Goal: Information Seeking & Learning: Compare options

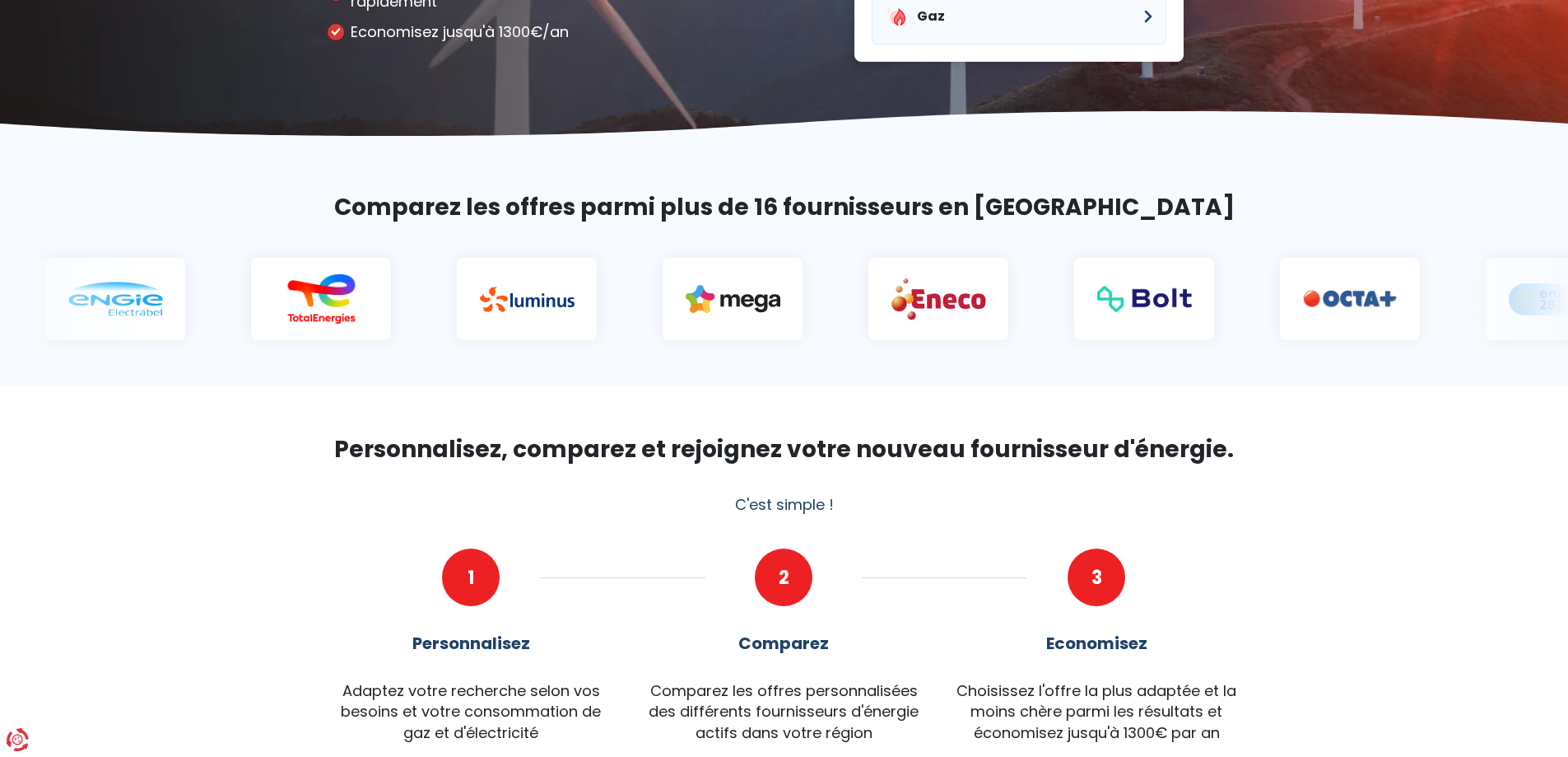
scroll to position [165, 0]
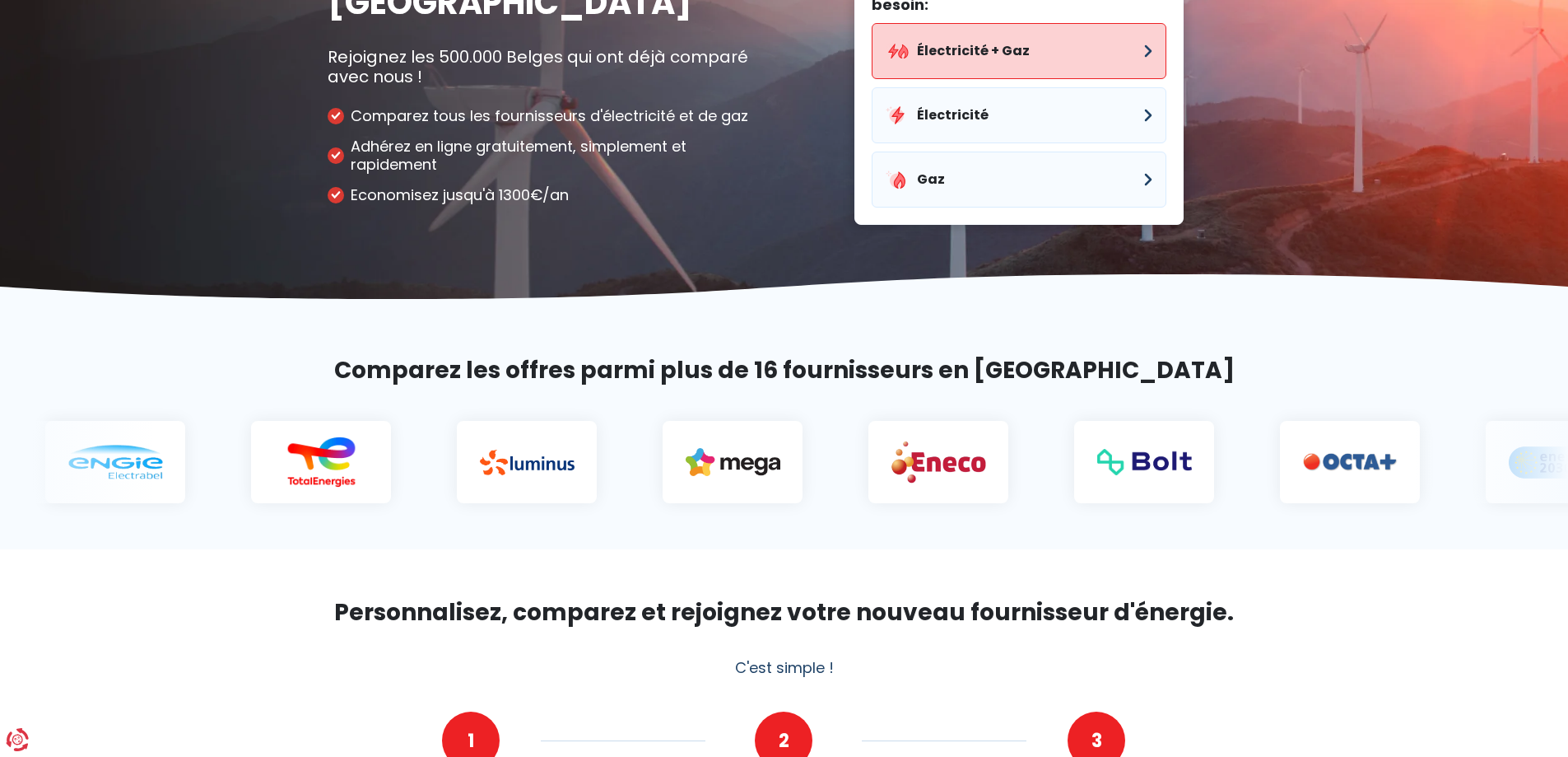
click at [1103, 48] on button "Électricité + Gaz" at bounding box center [1019, 51] width 295 height 56
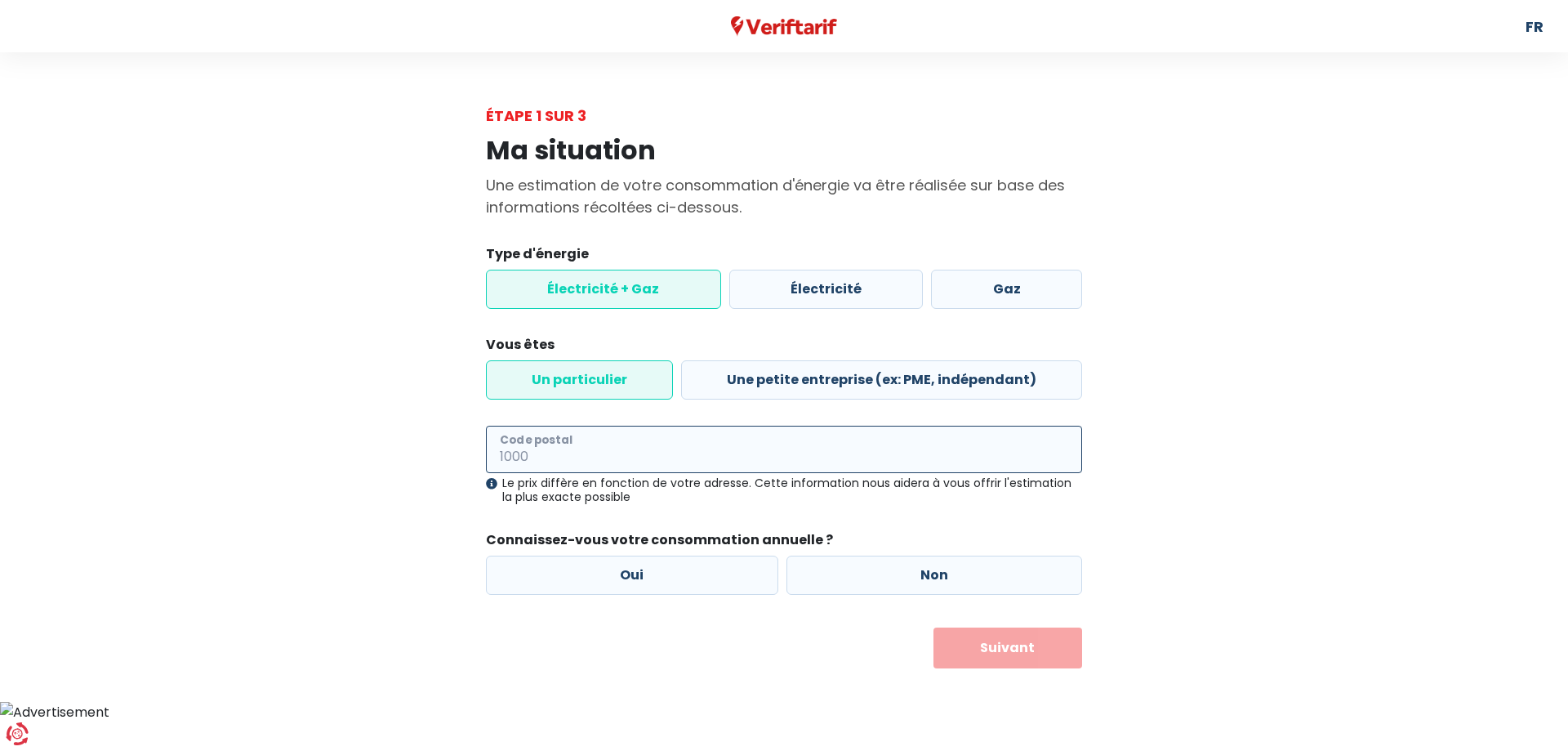
click at [589, 446] on input "Code postal" at bounding box center [784, 449] width 596 height 47
type input "7061"
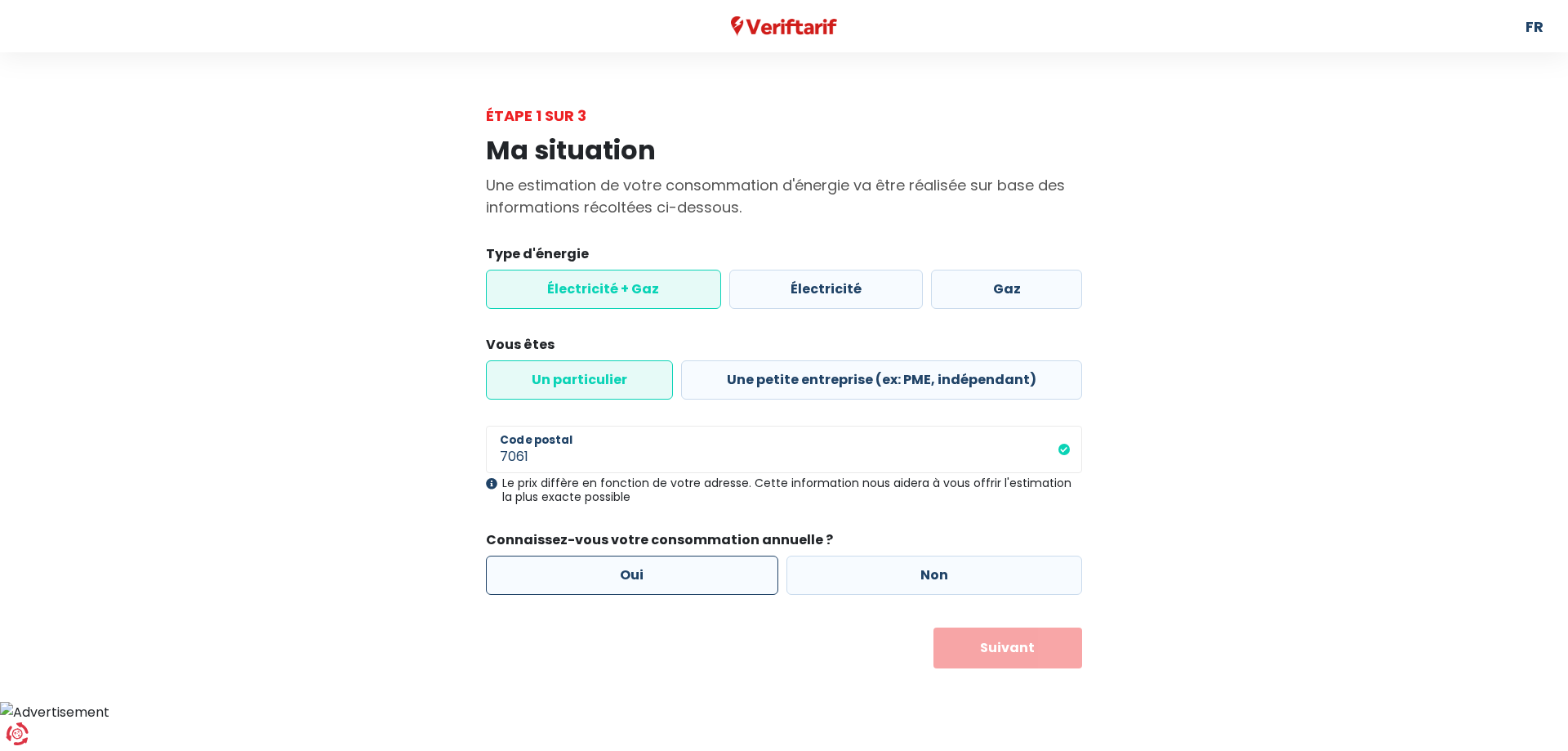
click at [657, 584] on label "Oui" at bounding box center [632, 575] width 293 height 39
click at [657, 584] on input "Oui" at bounding box center [632, 575] width 293 height 39
radio input "true"
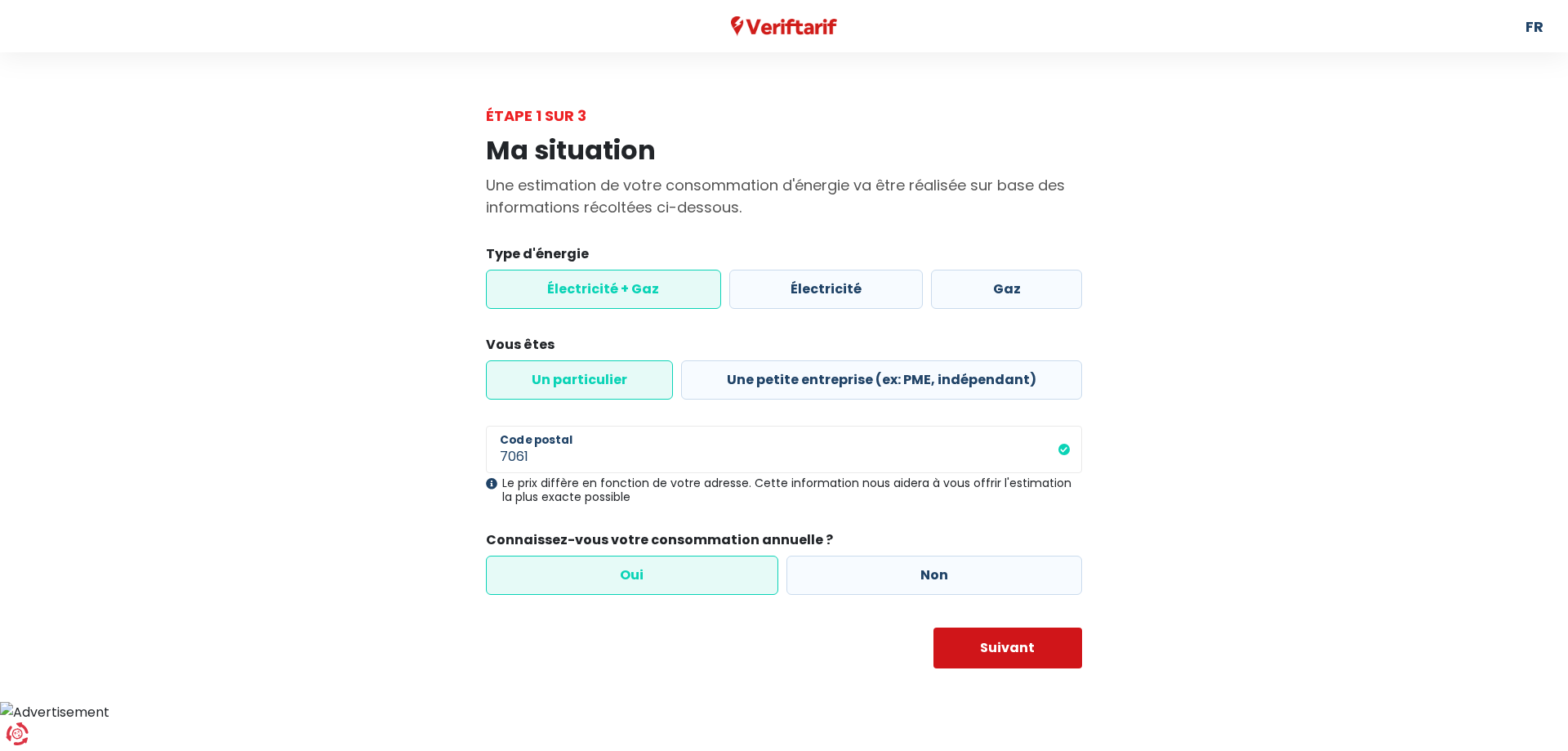
click at [1003, 656] on button "Suivant" at bounding box center [1008, 648] width 149 height 41
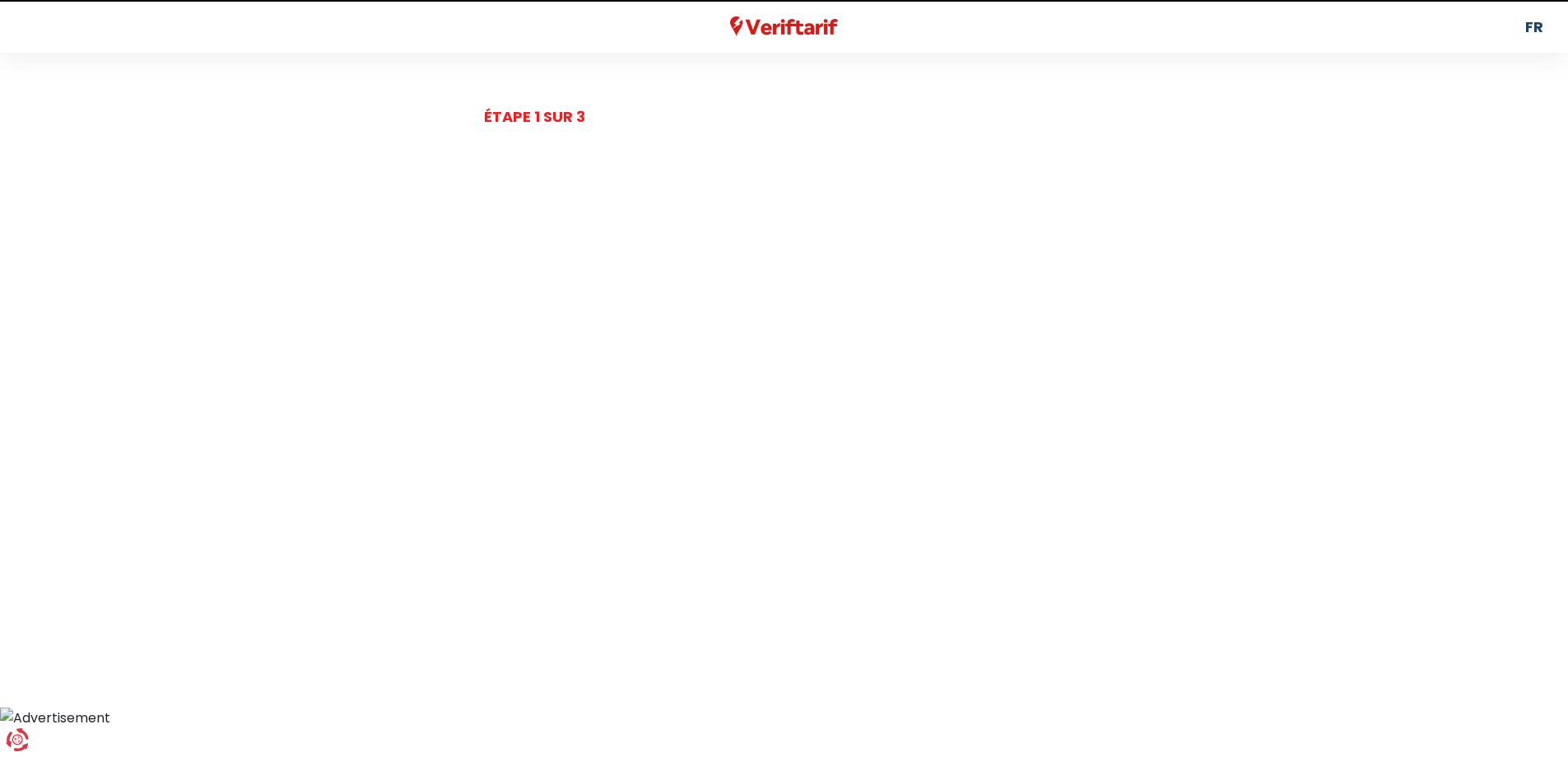
select select
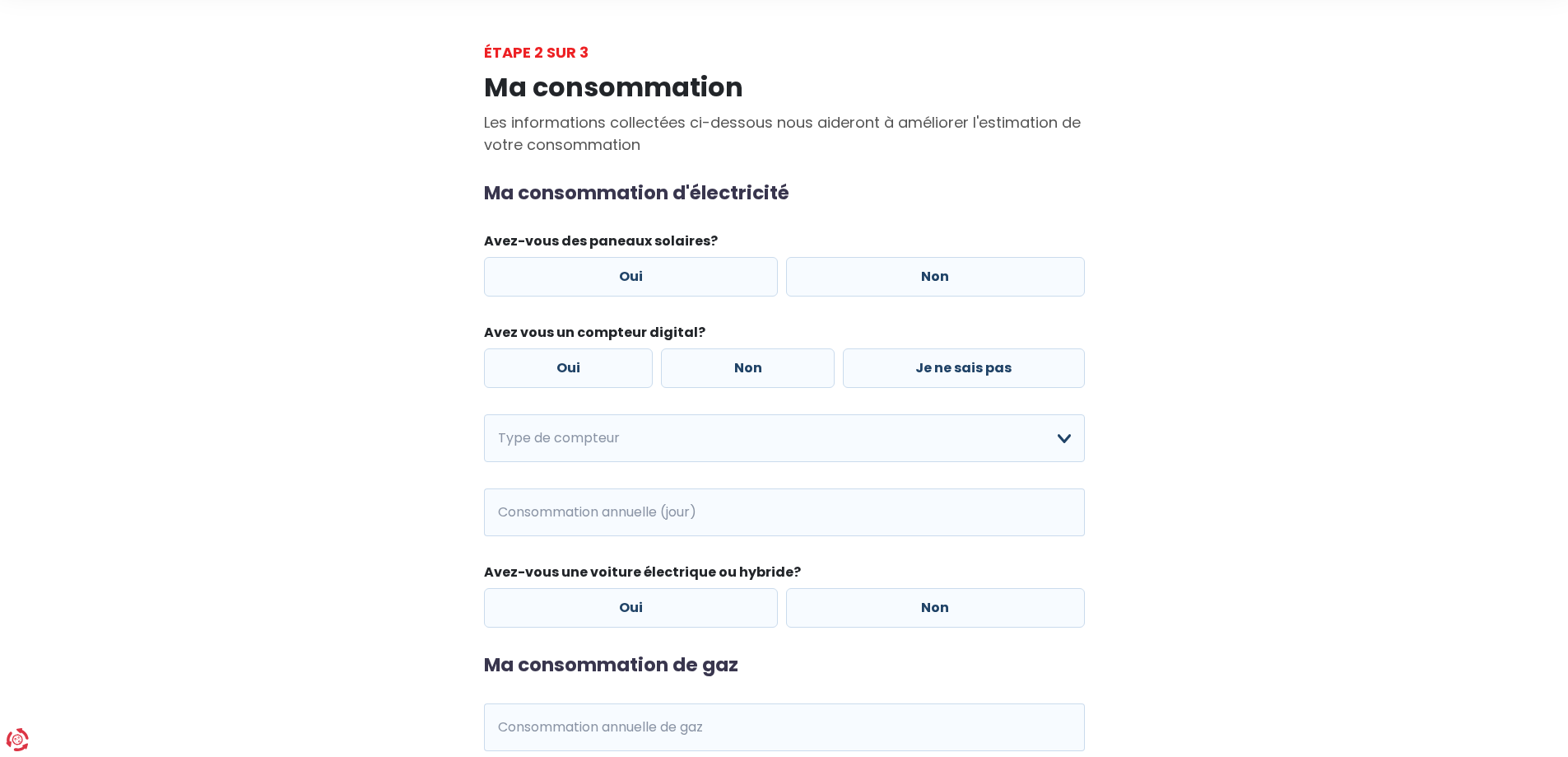
scroll to position [165, 0]
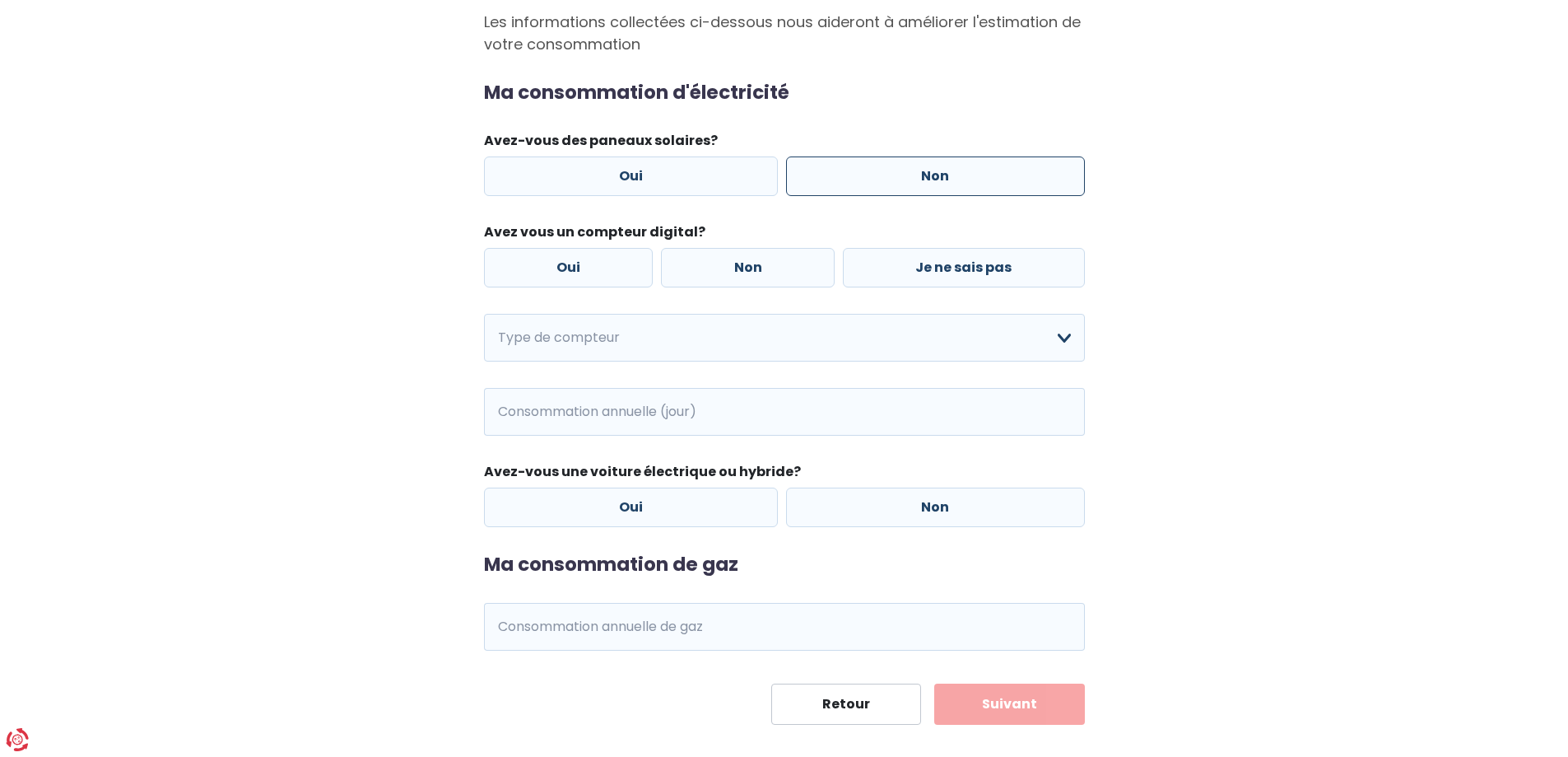
click at [878, 177] on label "Non" at bounding box center [935, 176] width 298 height 39
click at [878, 177] on input "Non" at bounding box center [935, 176] width 298 height 39
radio input "true"
click at [763, 271] on label "Non" at bounding box center [747, 267] width 173 height 39
click at [763, 271] on input "Non" at bounding box center [747, 267] width 173 height 39
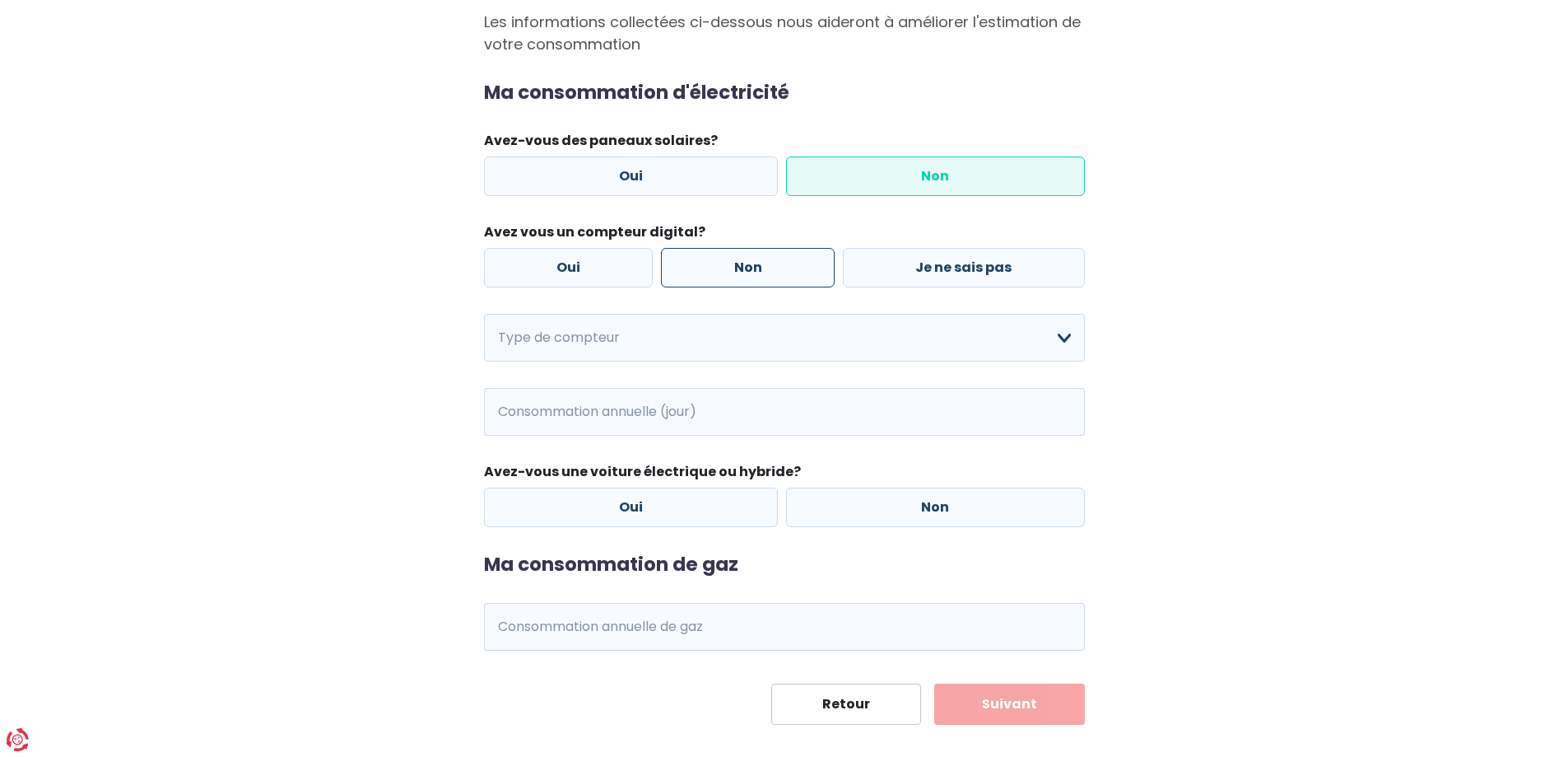
radio input "true"
click at [1042, 341] on select "Mono-horaire Bi-horaire Mono-horaire + exclusif nuit Bi-horaire + exclusif nuit…" at bounding box center [784, 338] width 601 height 48
select select "day_night_bi_hourly"
click at [484, 314] on select "Mono-horaire Bi-horaire Mono-horaire + exclusif nuit Bi-horaire + exclusif nuit…" at bounding box center [784, 338] width 601 height 48
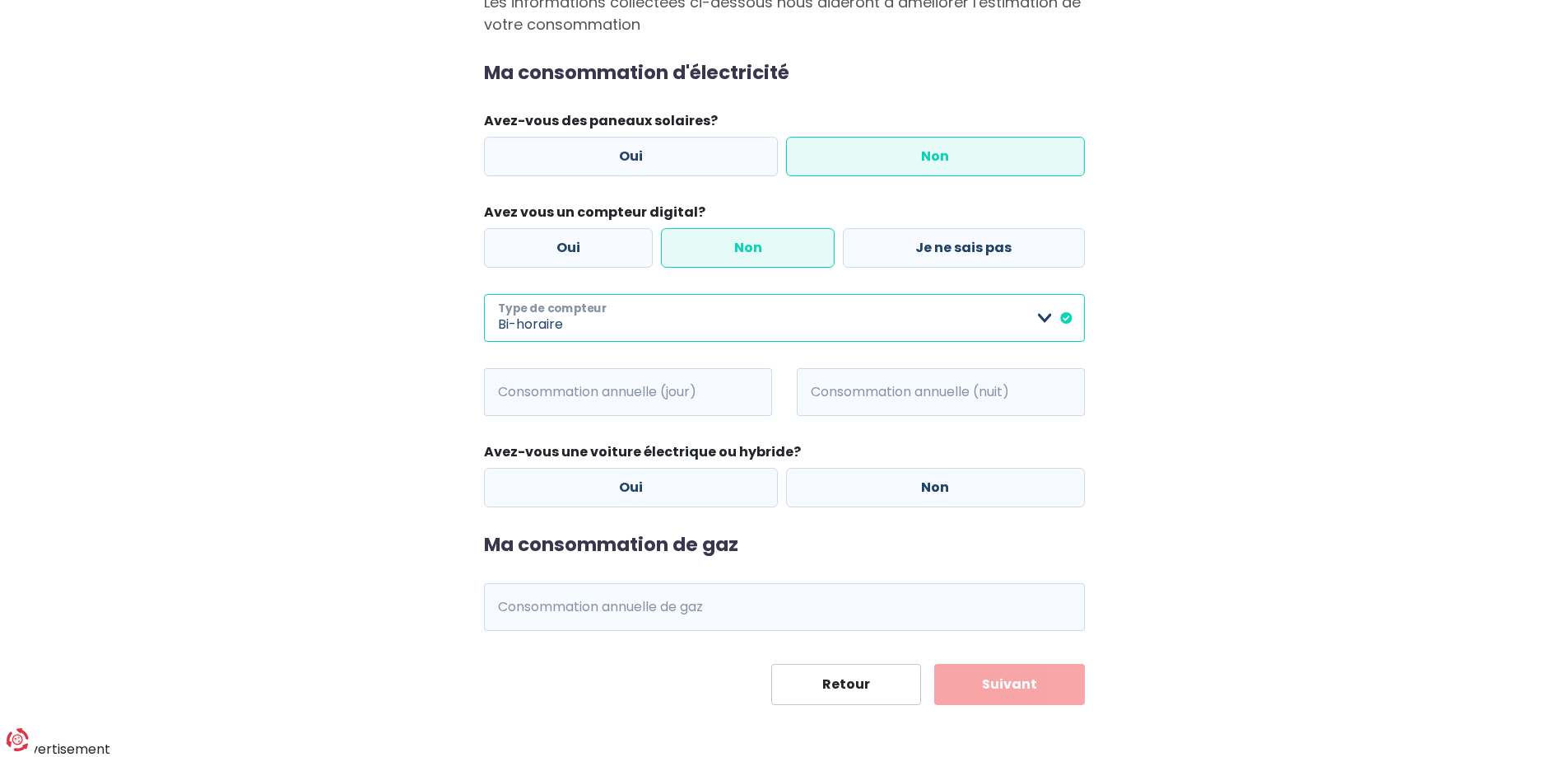
scroll to position [186, 0]
click at [656, 391] on input "Consommation annuelle (jour)" at bounding box center [651, 390] width 243 height 48
type input "1594"
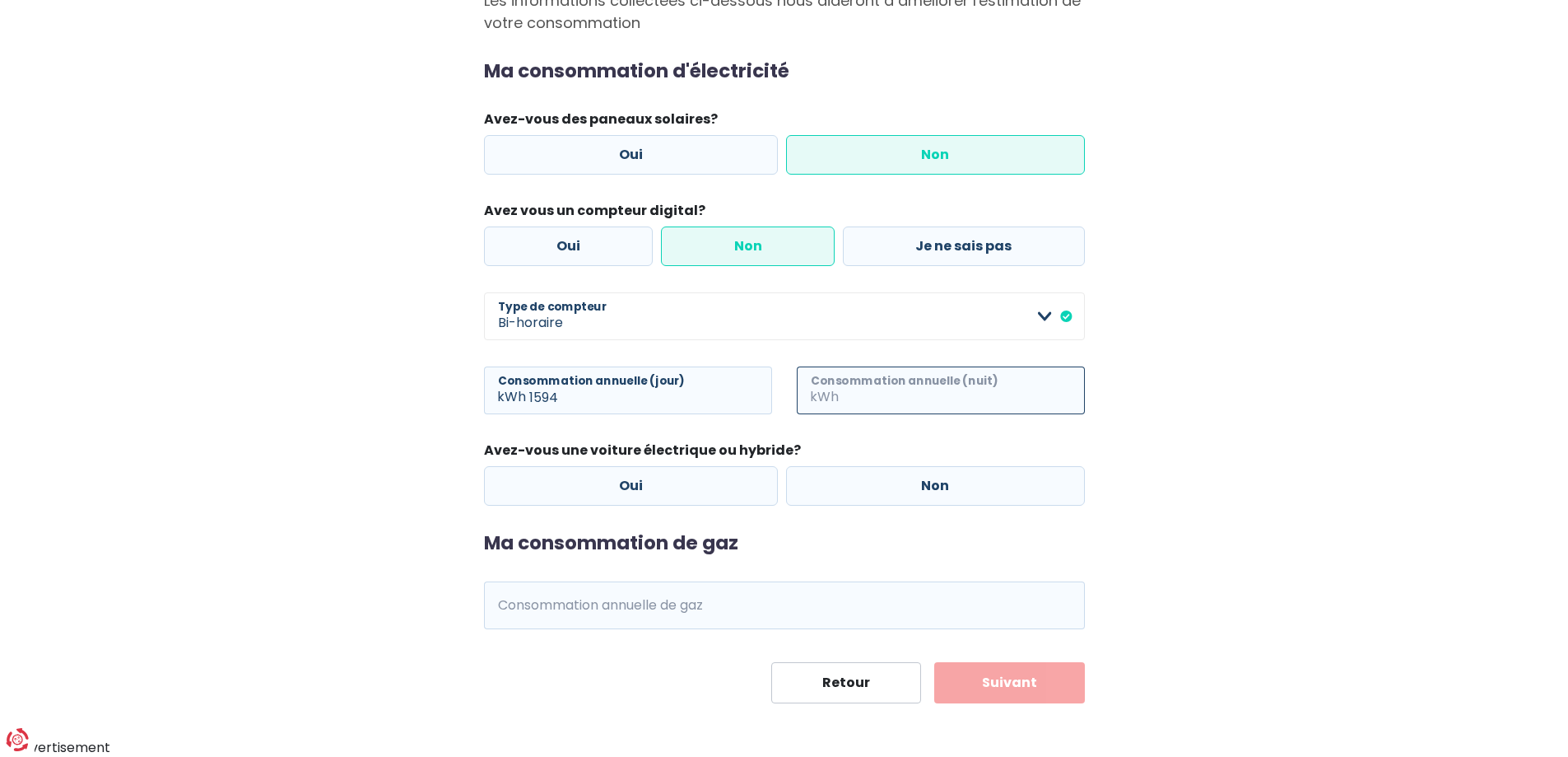
click at [867, 388] on input "Consommation annuelle (nuit)" at bounding box center [963, 390] width 243 height 48
type input "1517"
click at [923, 482] on label "Non" at bounding box center [935, 486] width 298 height 39
click at [923, 482] on input "Non" at bounding box center [935, 486] width 298 height 39
radio input "true"
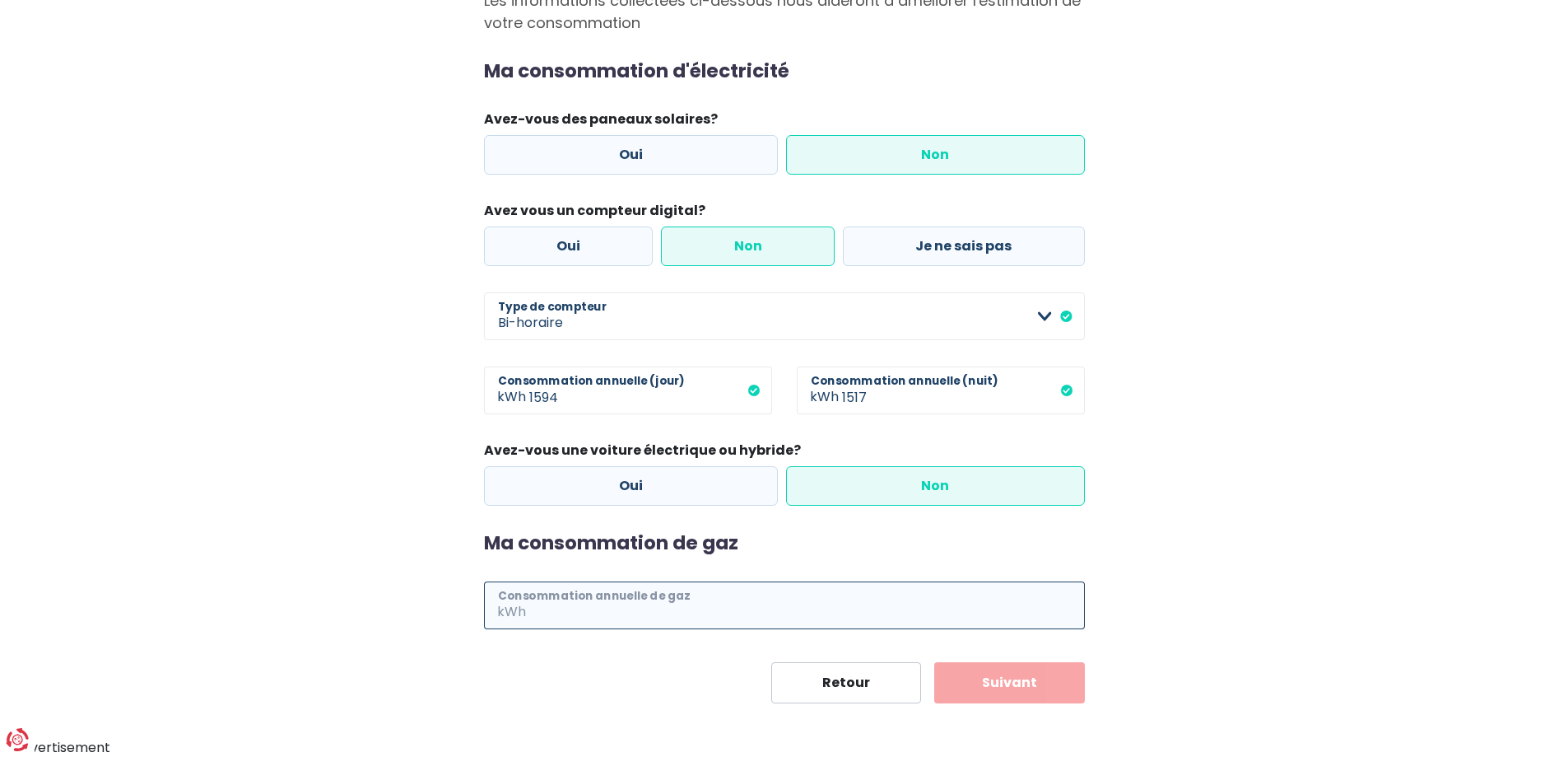
click at [764, 603] on input "Consommation annuelle de gaz" at bounding box center [808, 606] width 556 height 48
type input "5184"
click at [1018, 690] on button "Suivant" at bounding box center [1009, 682] width 151 height 41
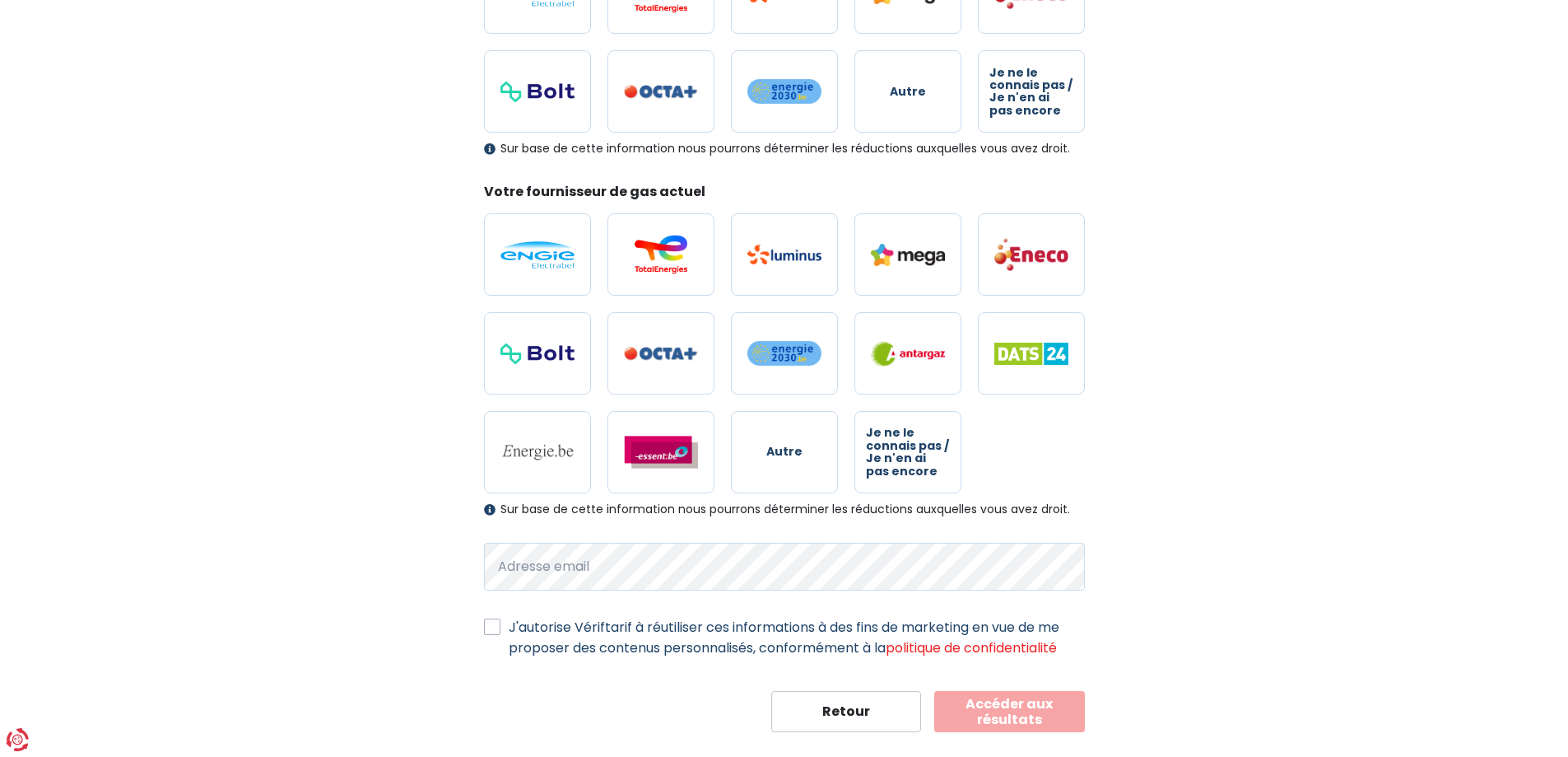
scroll to position [329, 0]
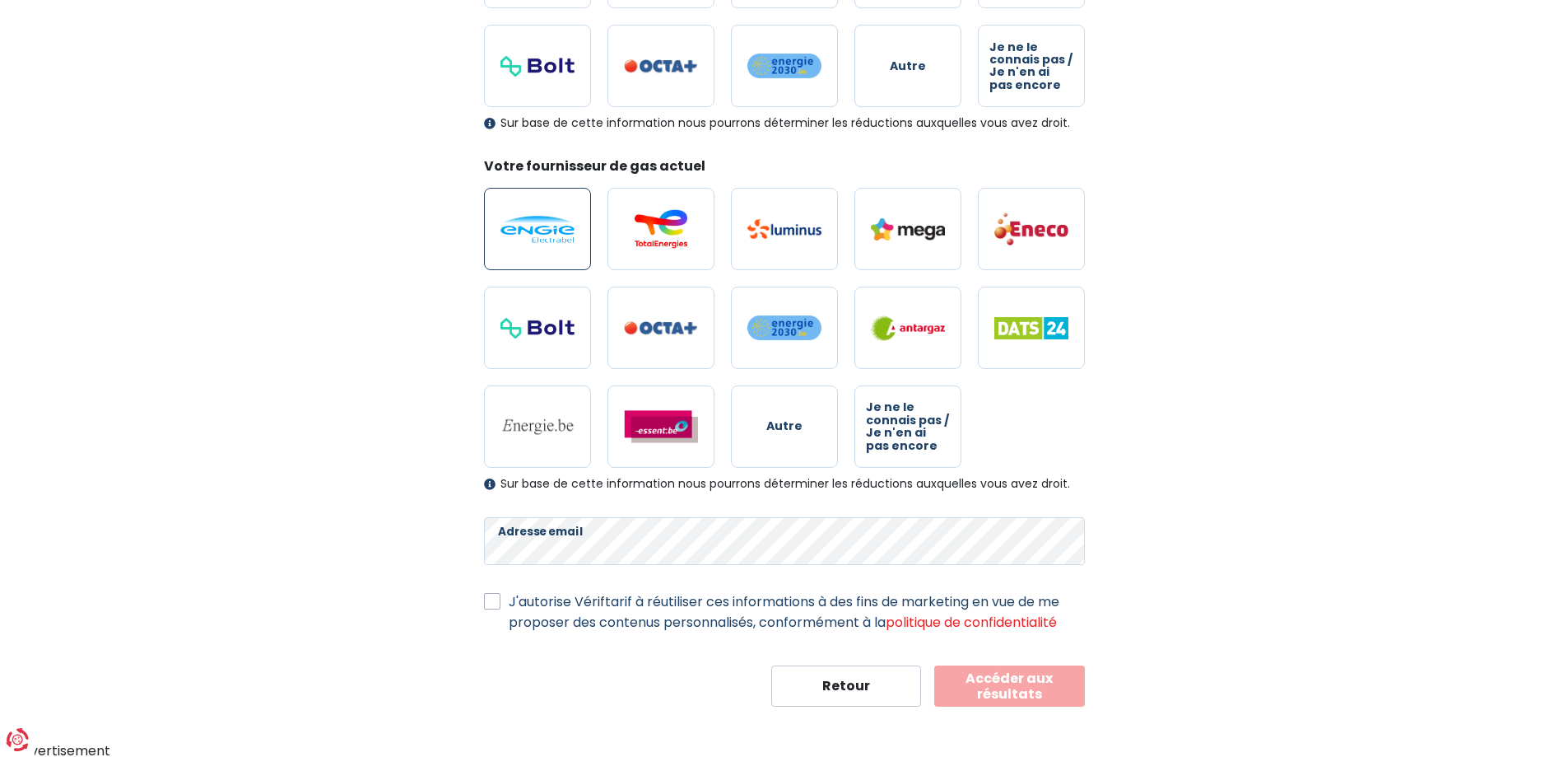
click at [551, 229] on img at bounding box center [537, 230] width 74 height 27
click at [551, 229] on input "radio" at bounding box center [537, 229] width 107 height 83
radio input "true"
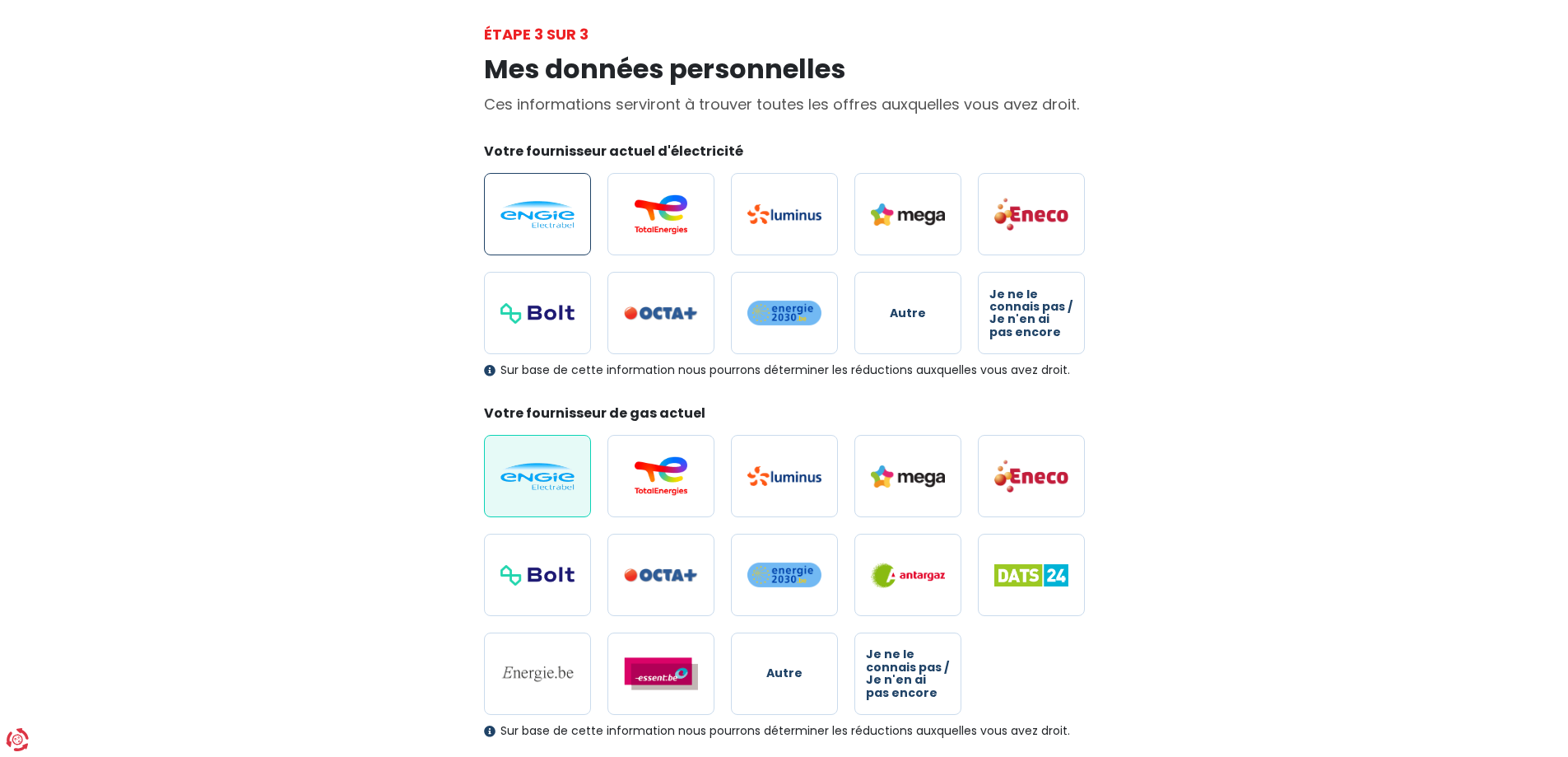
click at [577, 213] on label at bounding box center [537, 213] width 107 height 83
click at [577, 213] on input "radio" at bounding box center [537, 213] width 107 height 83
radio input "true"
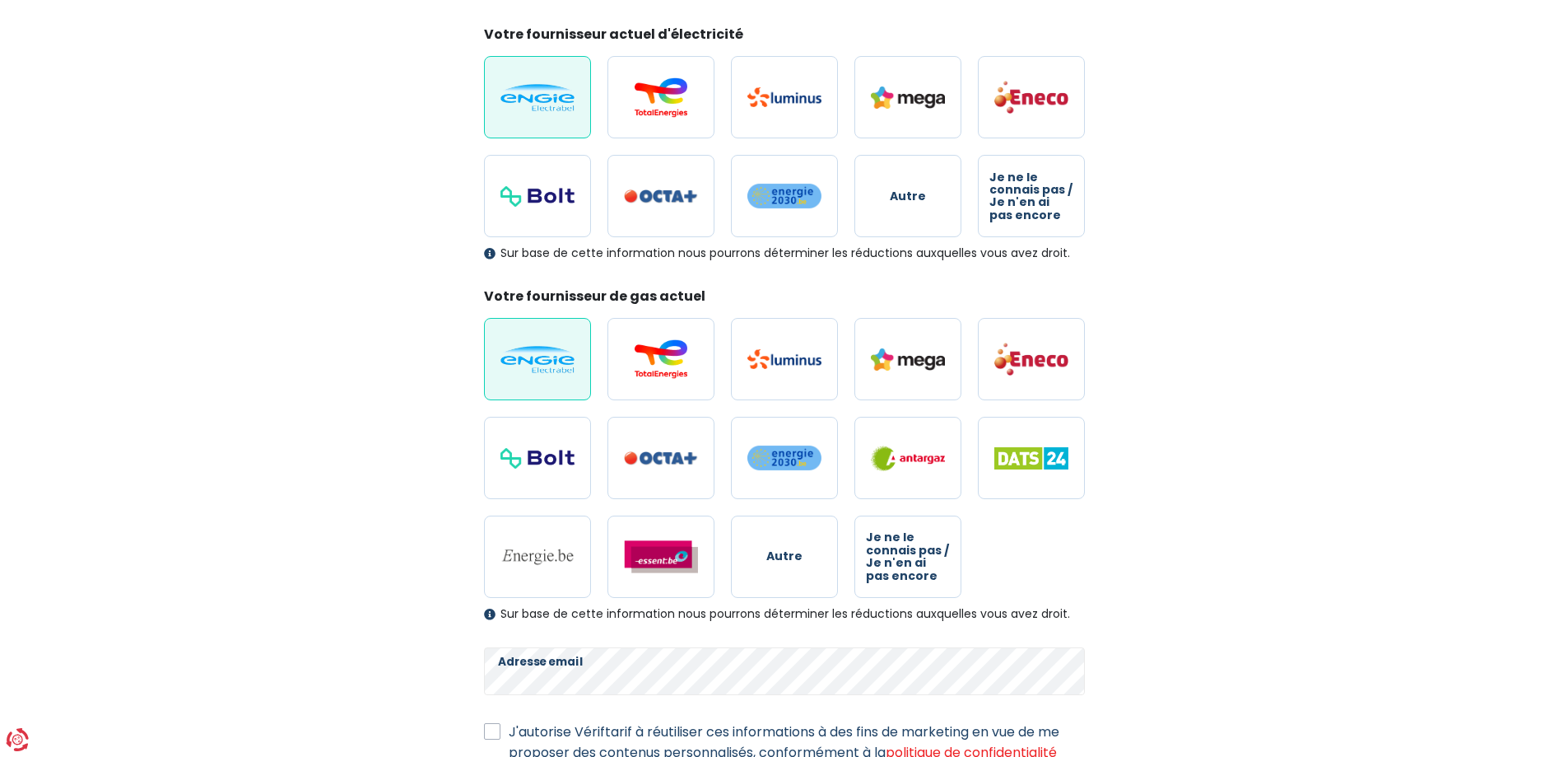
scroll to position [333, 0]
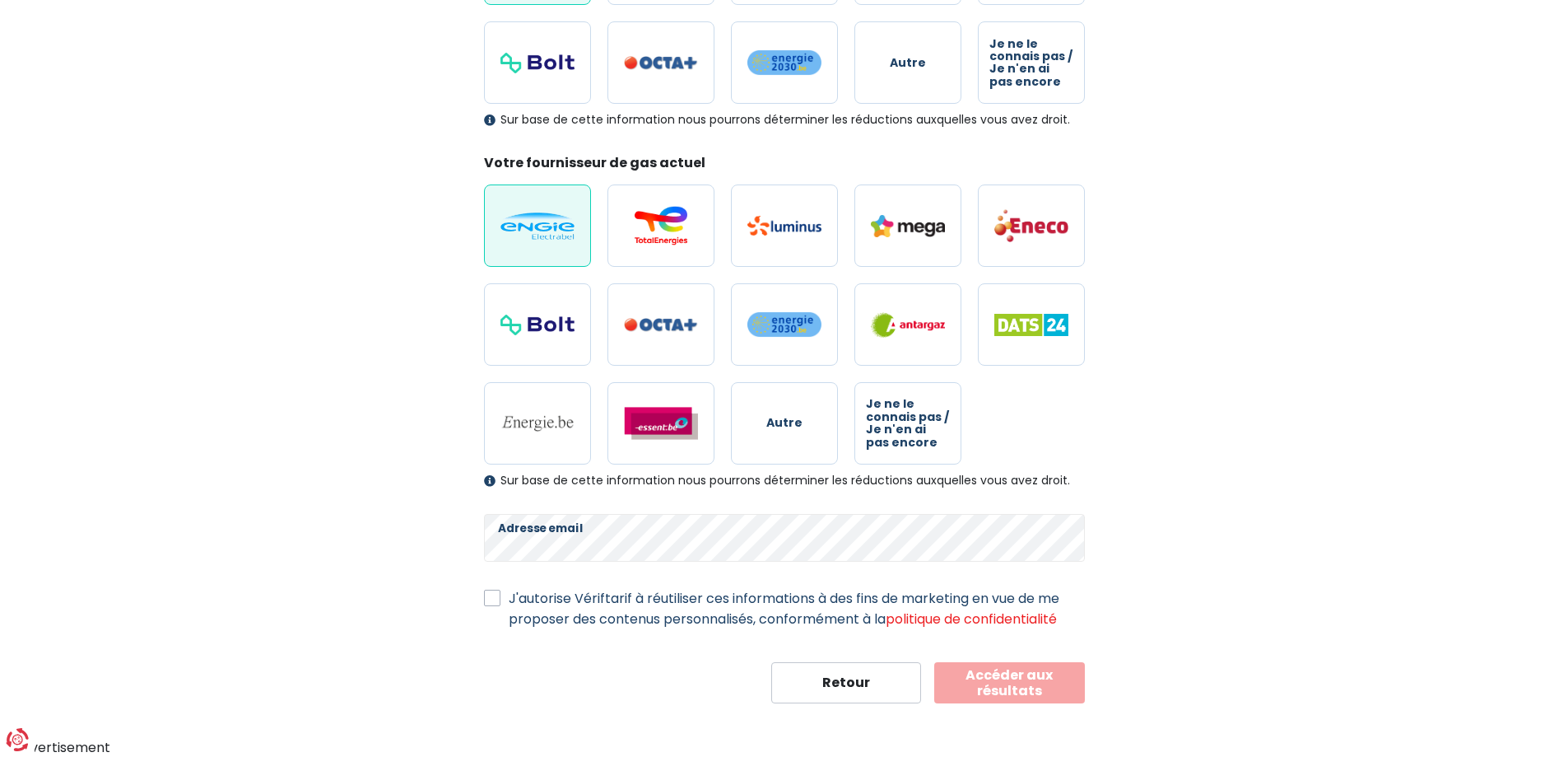
drag, startPoint x: 494, startPoint y: 601, endPoint x: 571, endPoint y: 612, distance: 77.8
click at [508, 600] on label "J'autorise Vériftarif à réutiliser ces informations à des fins de marketing en …" at bounding box center [797, 608] width 577 height 41
click at [494, 600] on input "J'autorise Vériftarif à réutiliser ces informations à des fins de marketing en …" at bounding box center [491, 595] width 16 height 16
checkbox input "true"
click at [991, 691] on button "Accéder aux résultats" at bounding box center [1009, 682] width 151 height 41
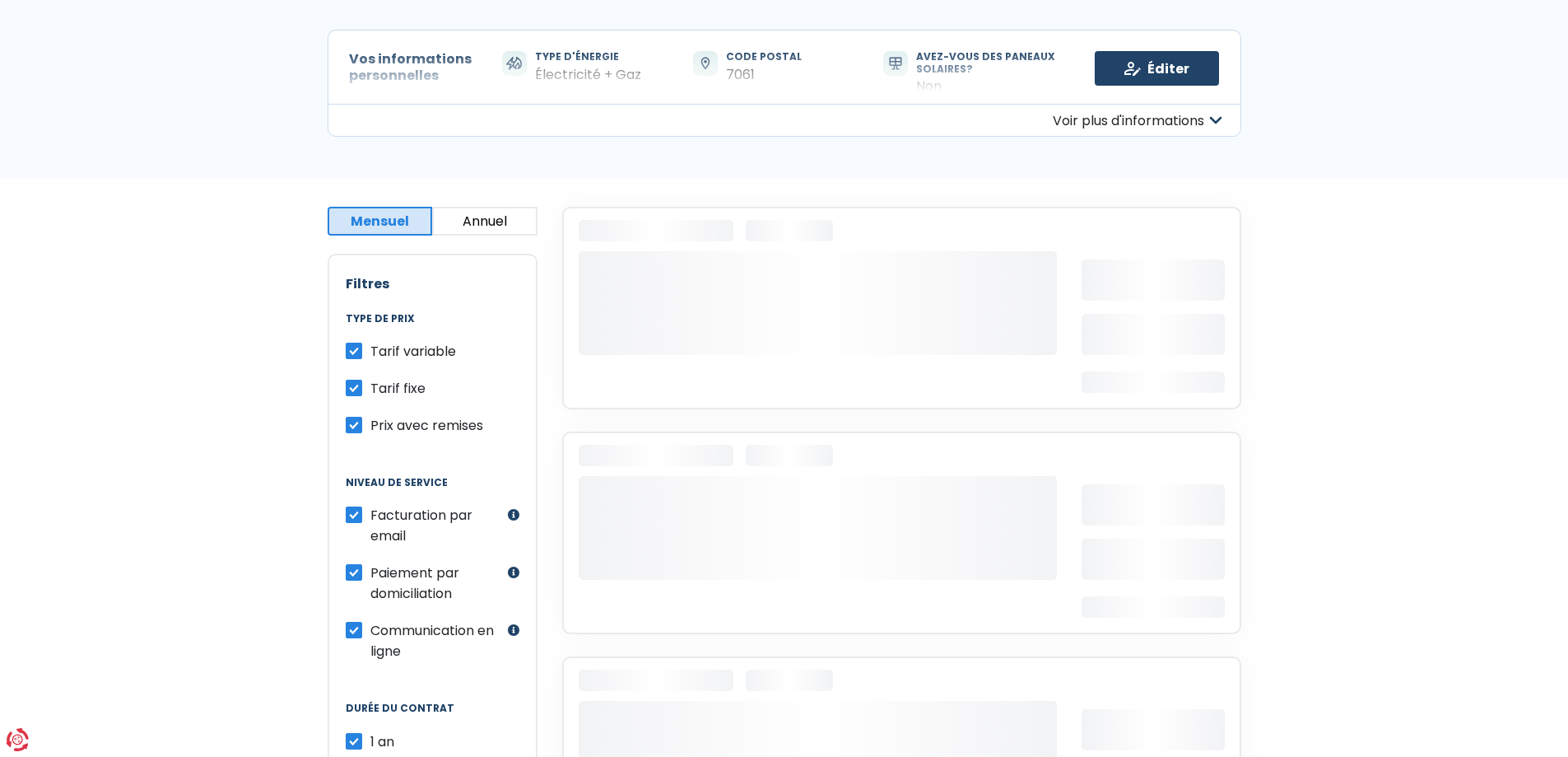
scroll to position [247, 0]
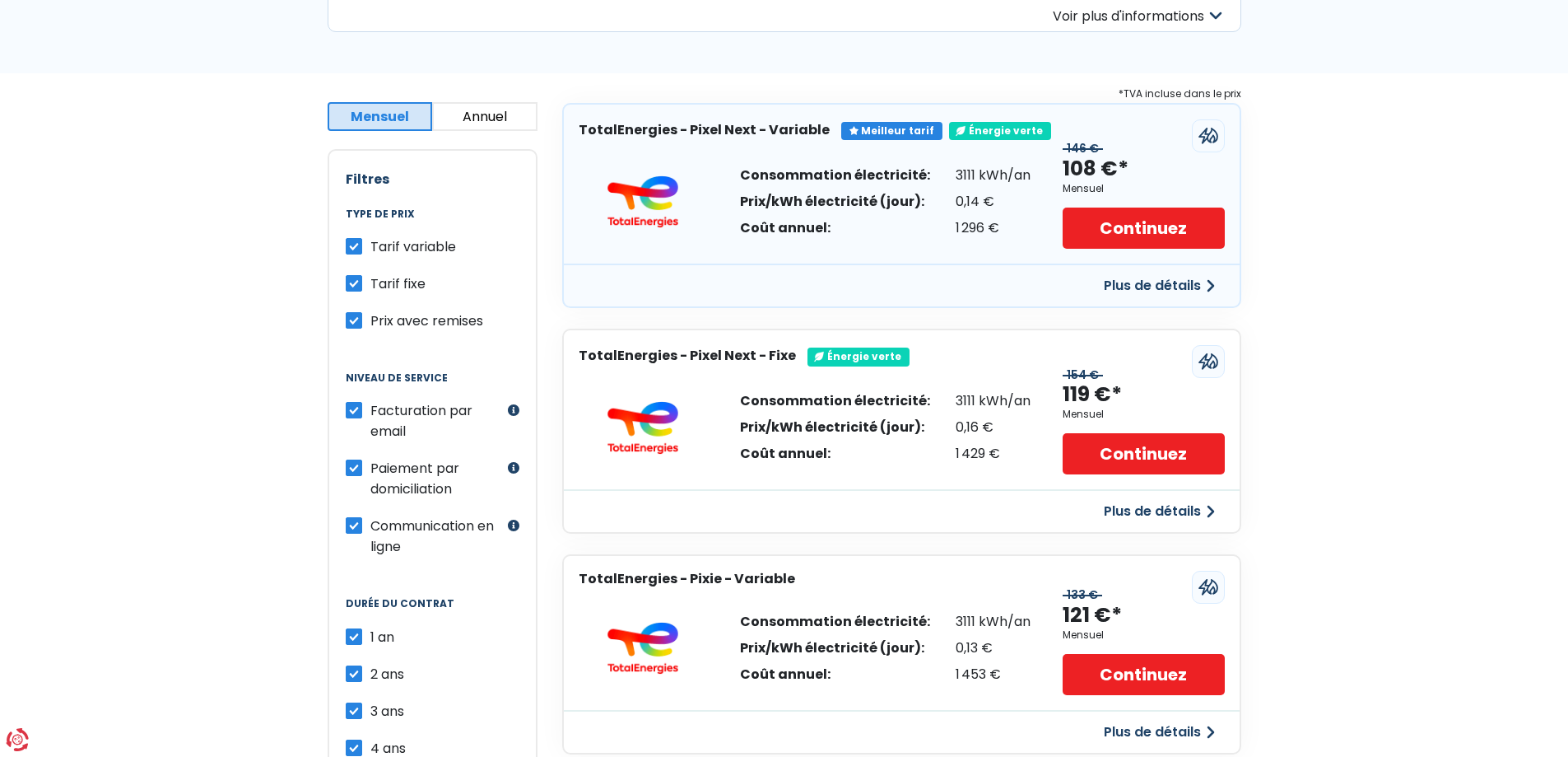
click at [371, 323] on label "Prix avec remises" at bounding box center [427, 321] width 113 height 20
click at [354, 323] on input "Prix avec remises" at bounding box center [354, 318] width 16 height 16
checkbox input "false"
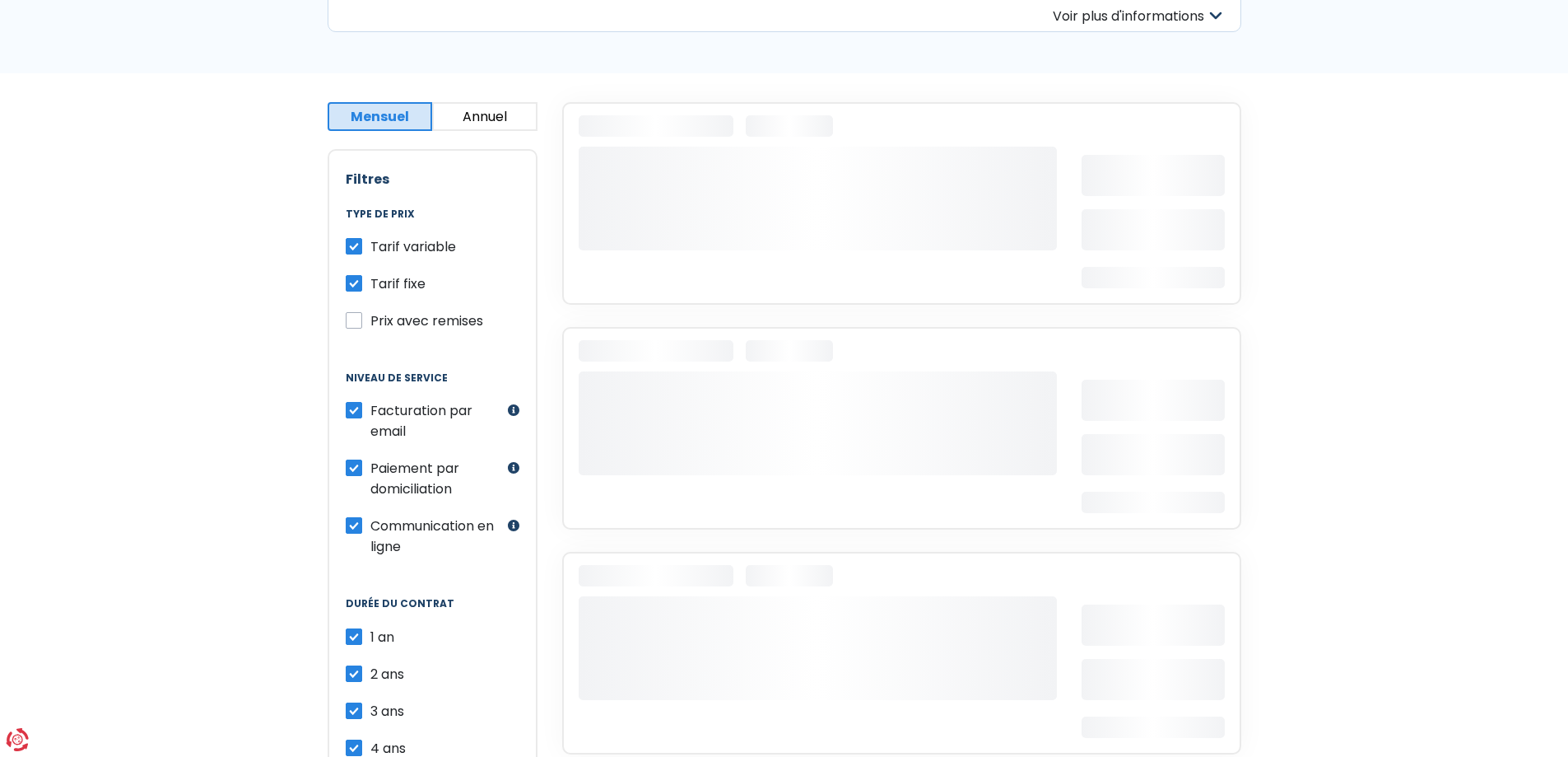
click at [371, 286] on label "Tarif fixe" at bounding box center [398, 283] width 55 height 20
click at [354, 286] on input "Tarif fixe" at bounding box center [354, 281] width 16 height 16
checkbox input "false"
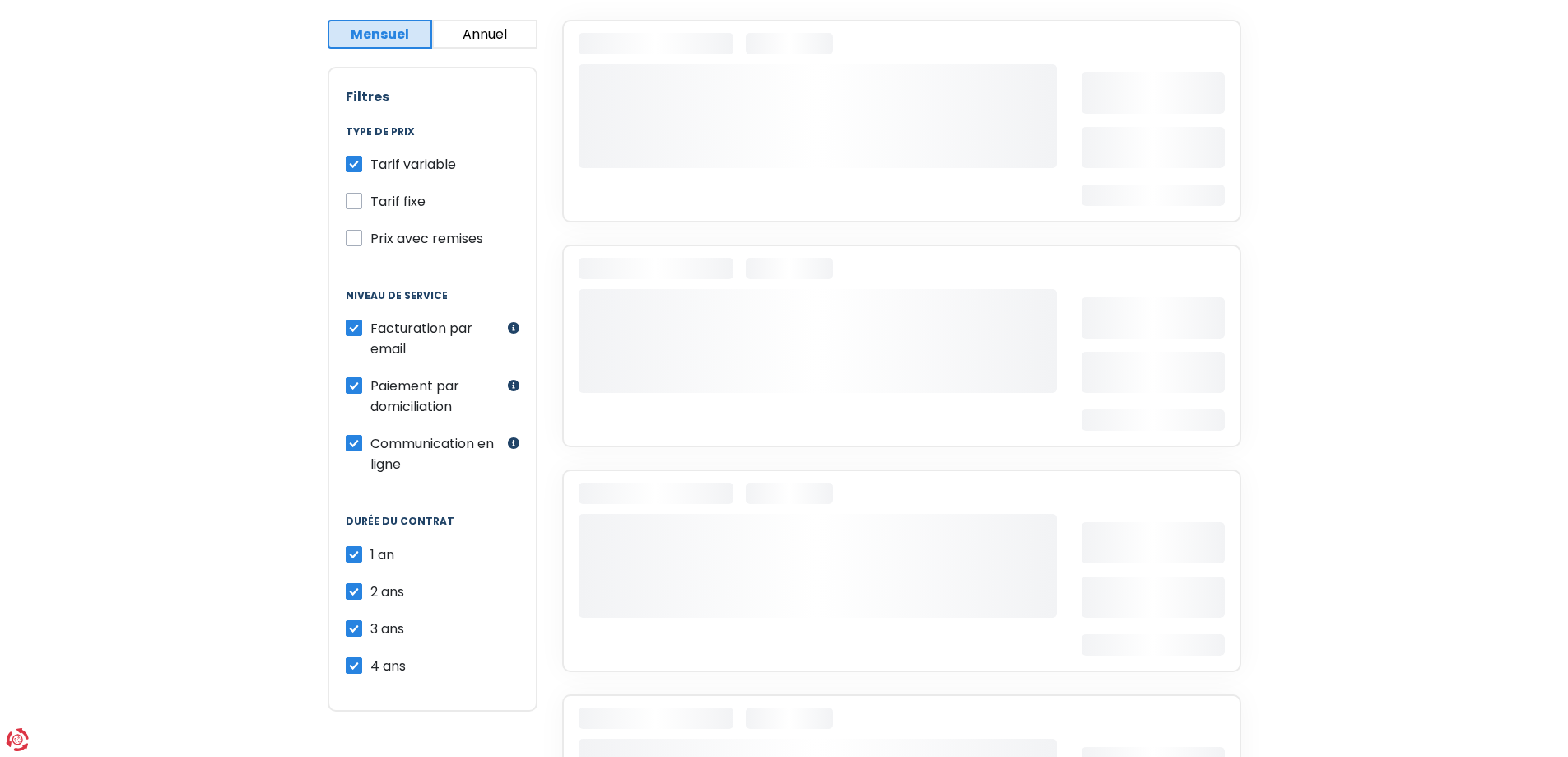
click at [371, 386] on label "Paiement par domiciliation" at bounding box center [437, 396] width 134 height 41
click at [350, 386] on input "Paiement par domiciliation" at bounding box center [354, 383] width 16 height 16
checkbox input "false"
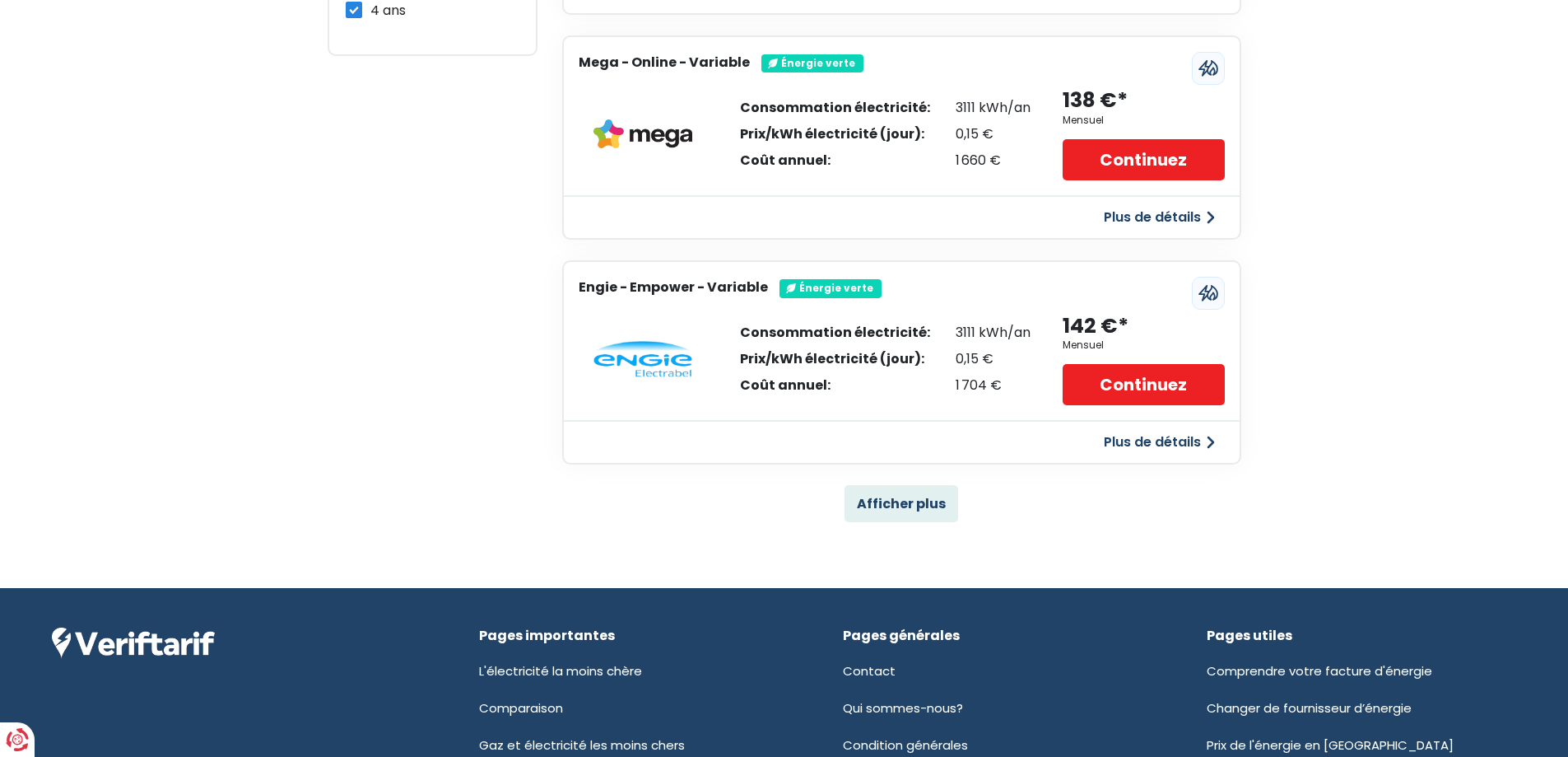
scroll to position [988, 0]
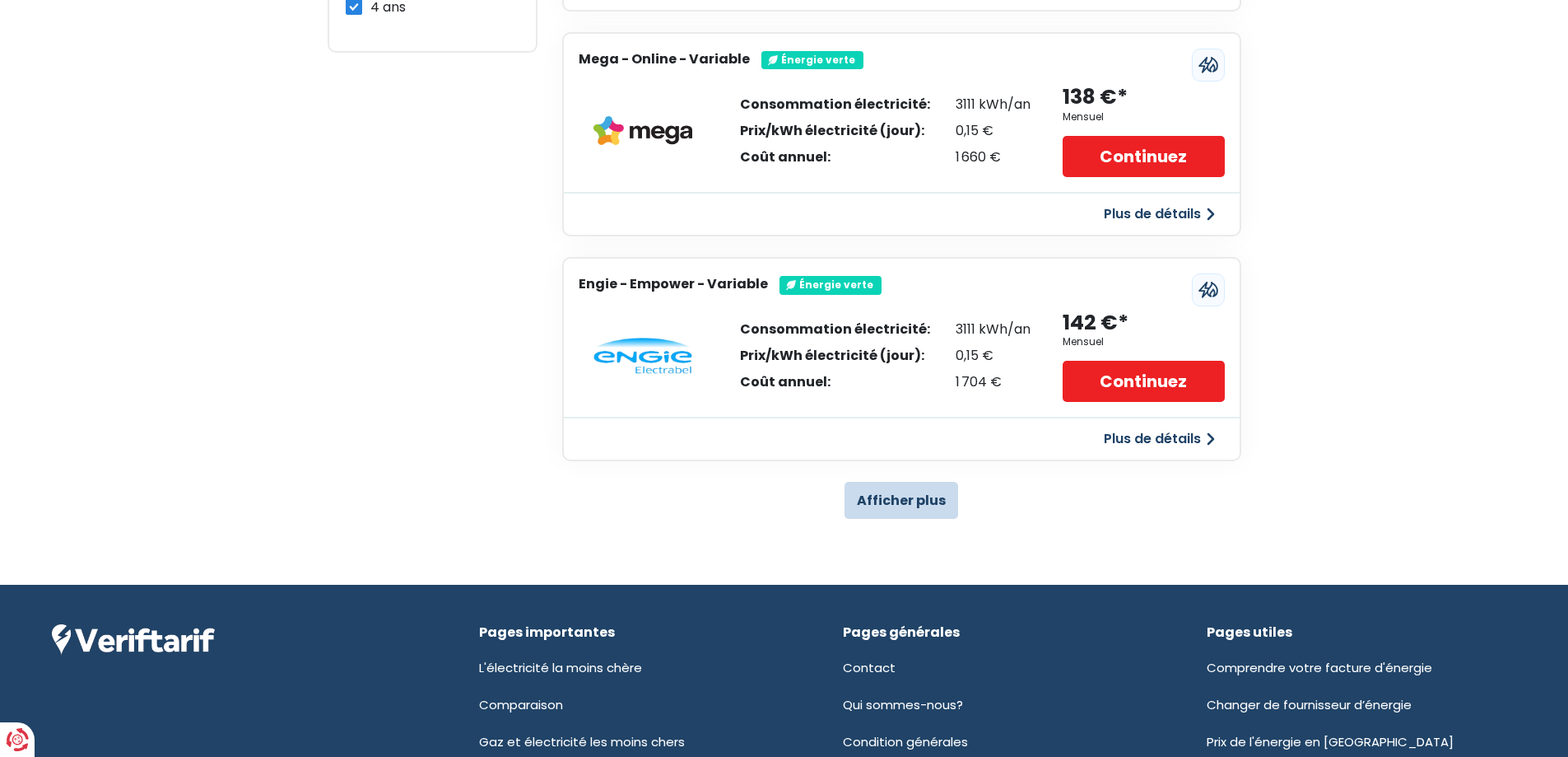
click at [912, 507] on button "Afficher plus" at bounding box center [901, 500] width 114 height 37
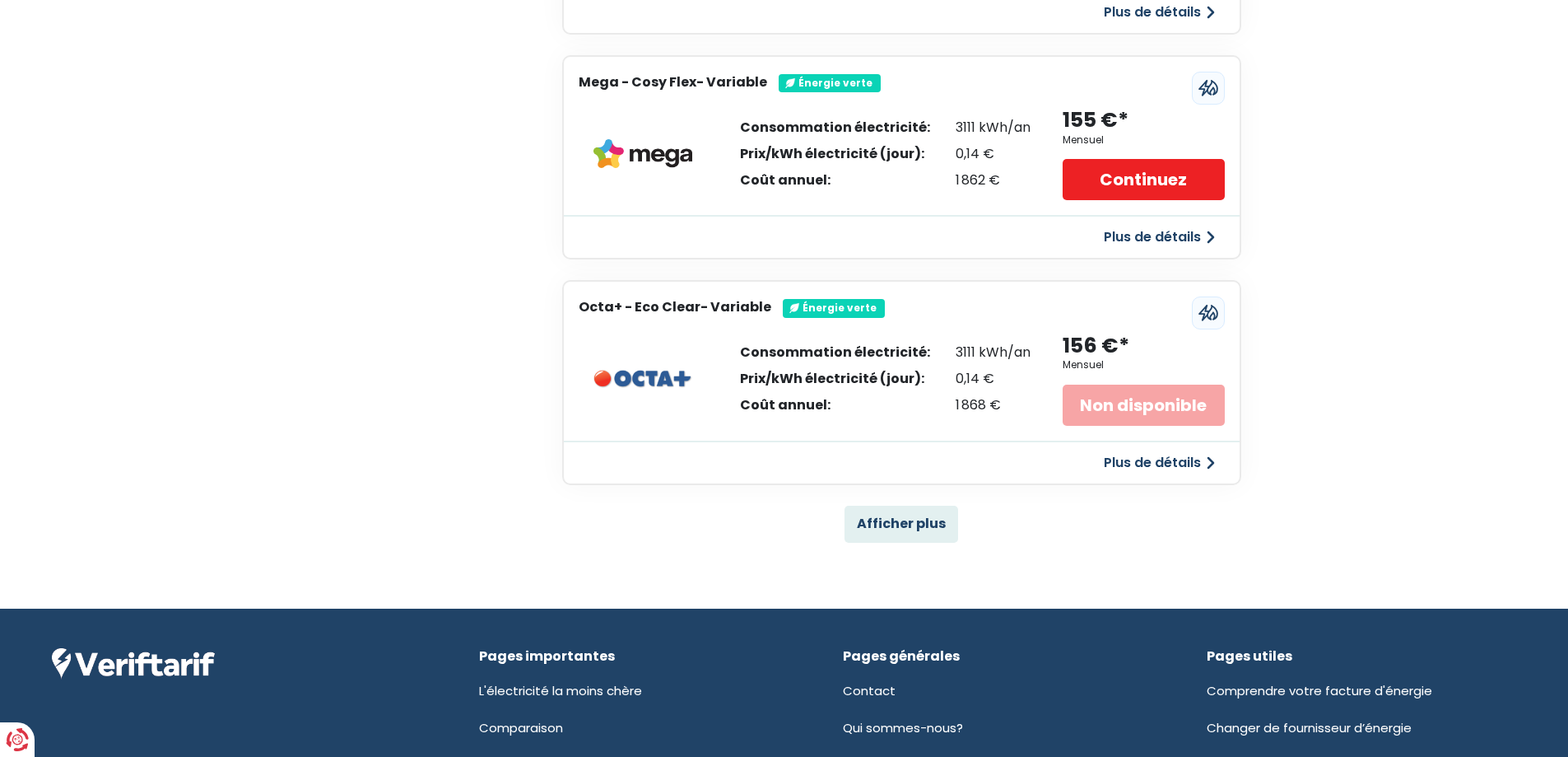
scroll to position [3212, 0]
click at [889, 518] on button "Afficher plus" at bounding box center [901, 524] width 114 height 37
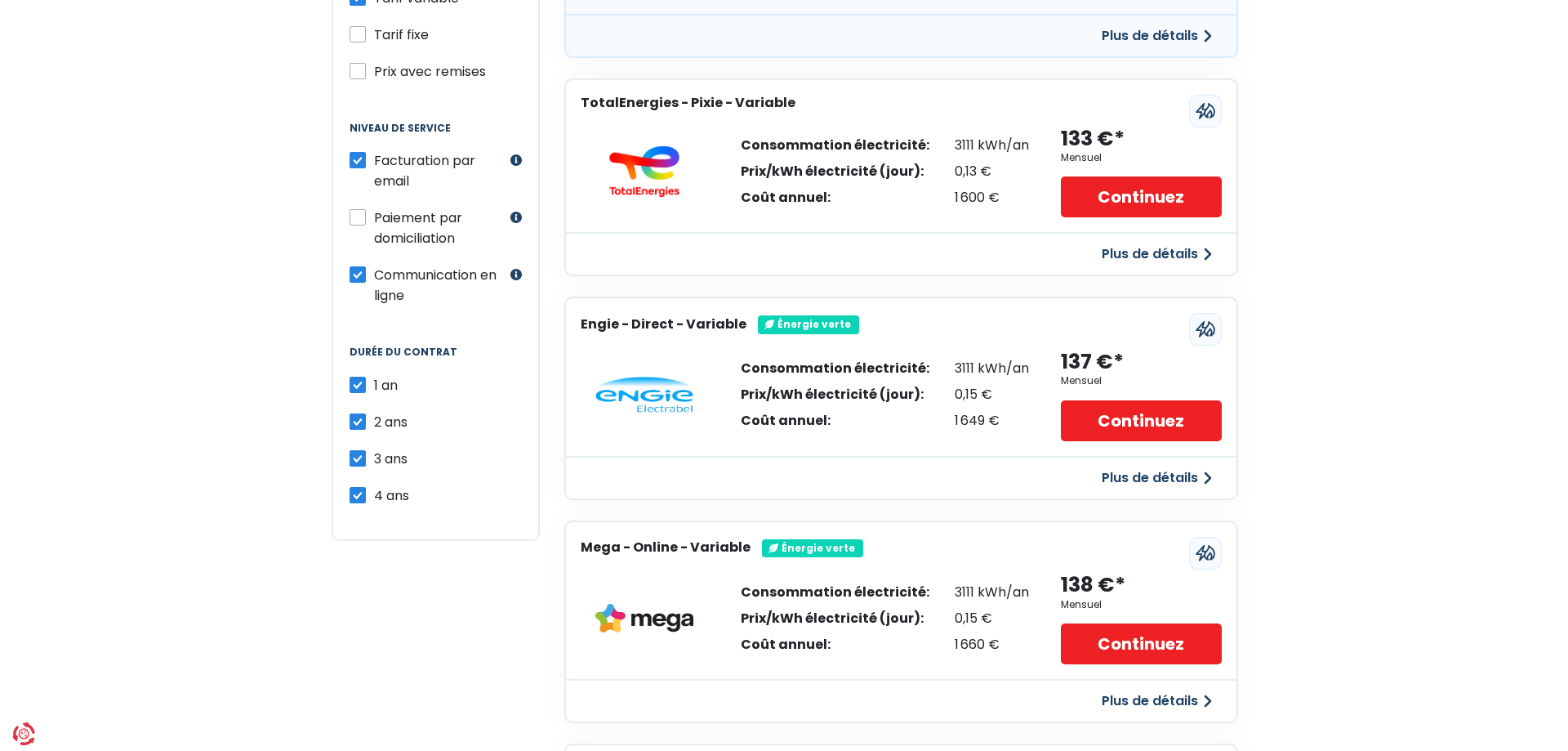
scroll to position [289, 0]
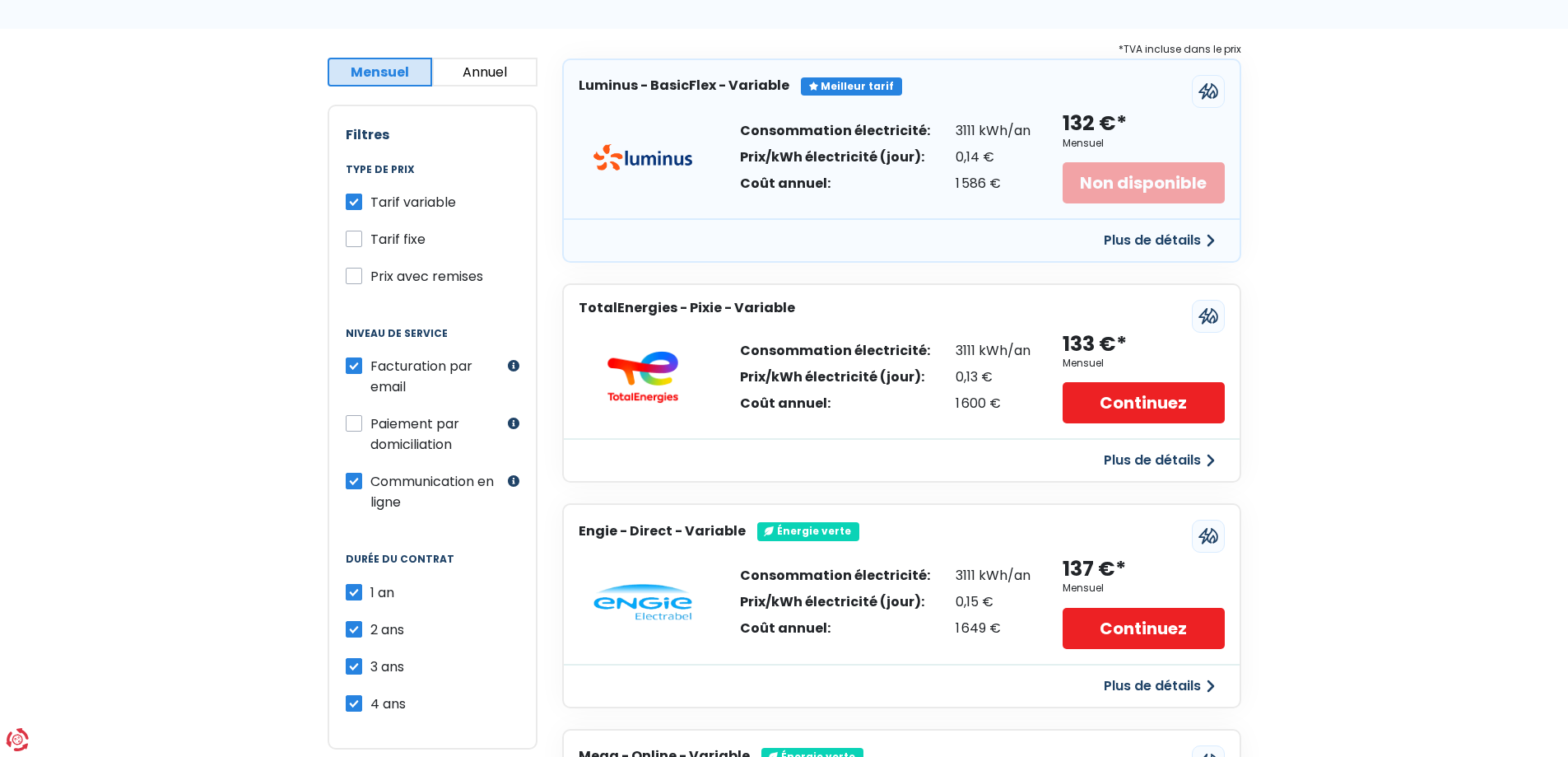
click at [1184, 242] on button "Plus de détails" at bounding box center [1160, 240] width 131 height 30
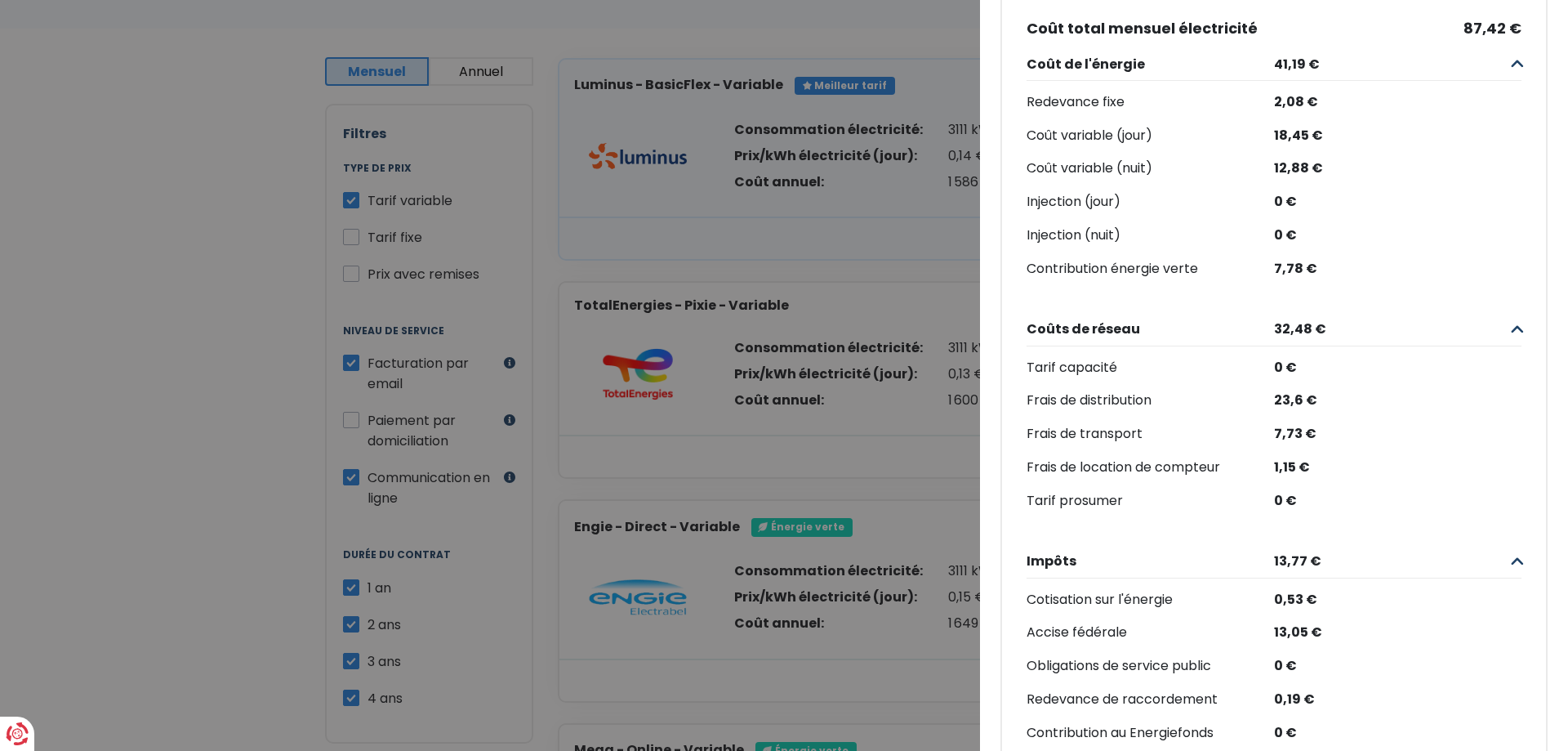
scroll to position [347, 0]
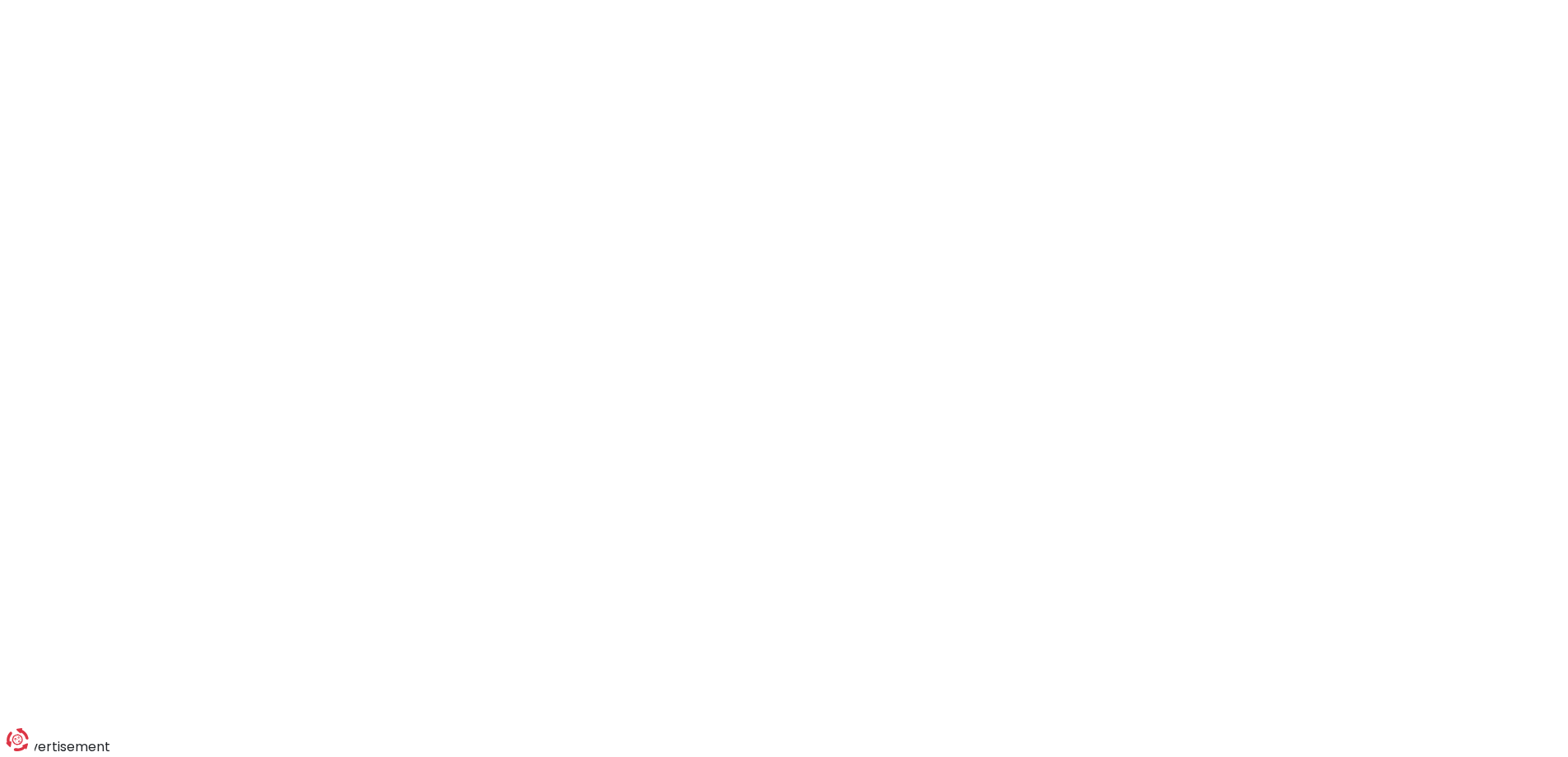
select select "day_night_bi_hourly"
